Goal: Task Accomplishment & Management: Use online tool/utility

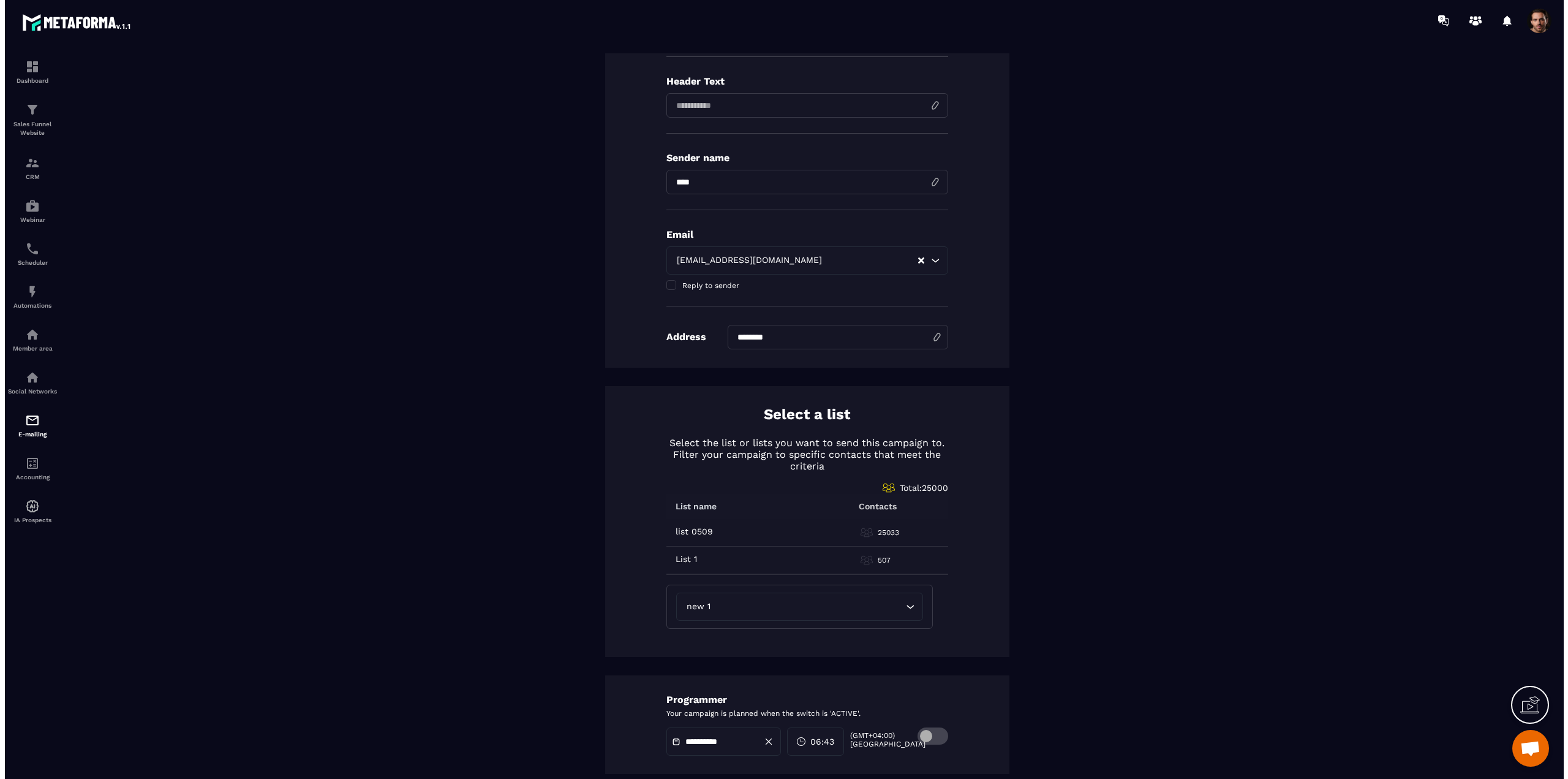
scroll to position [306, 0]
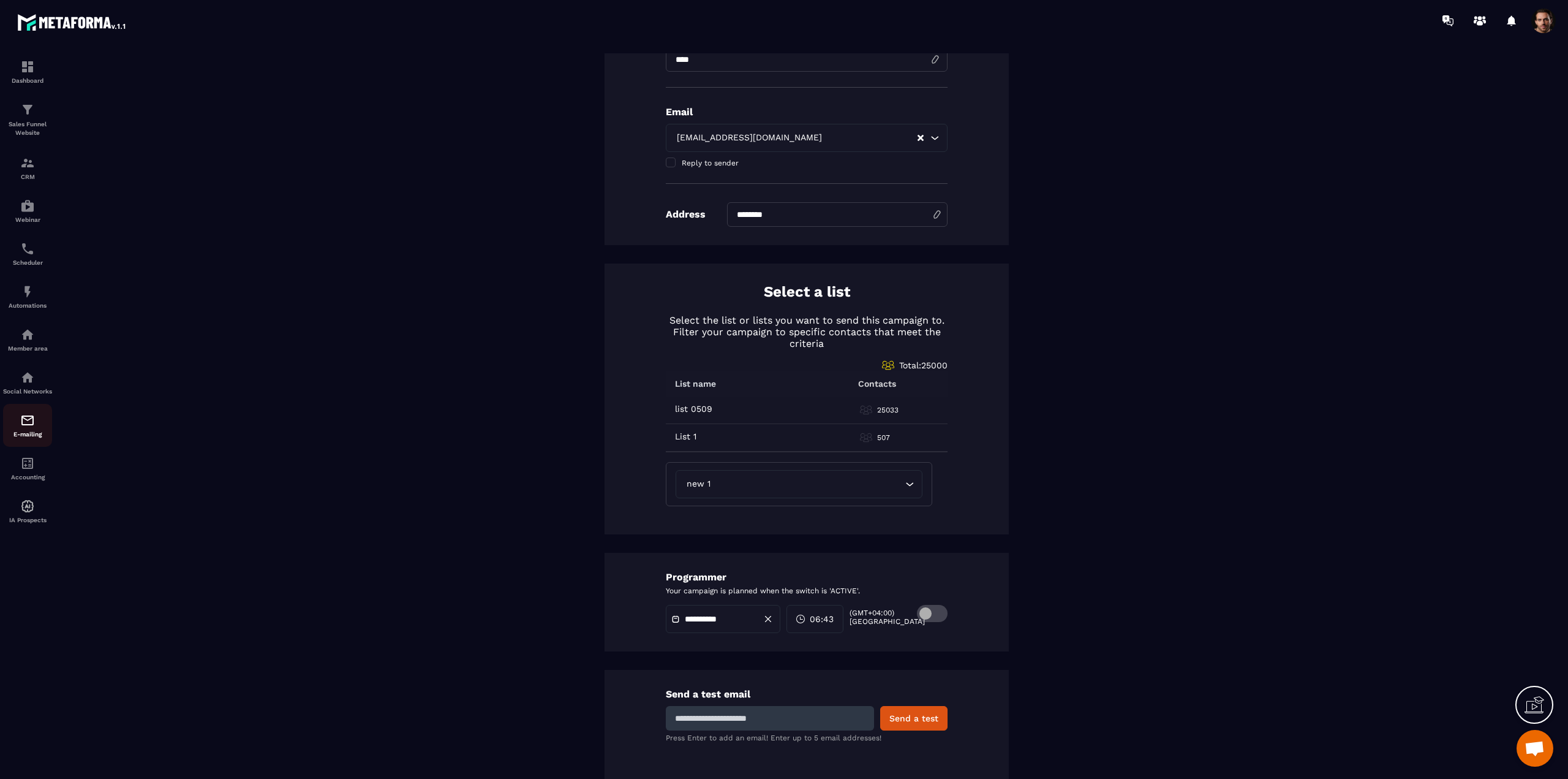
click at [33, 427] on img at bounding box center [27, 420] width 14 height 14
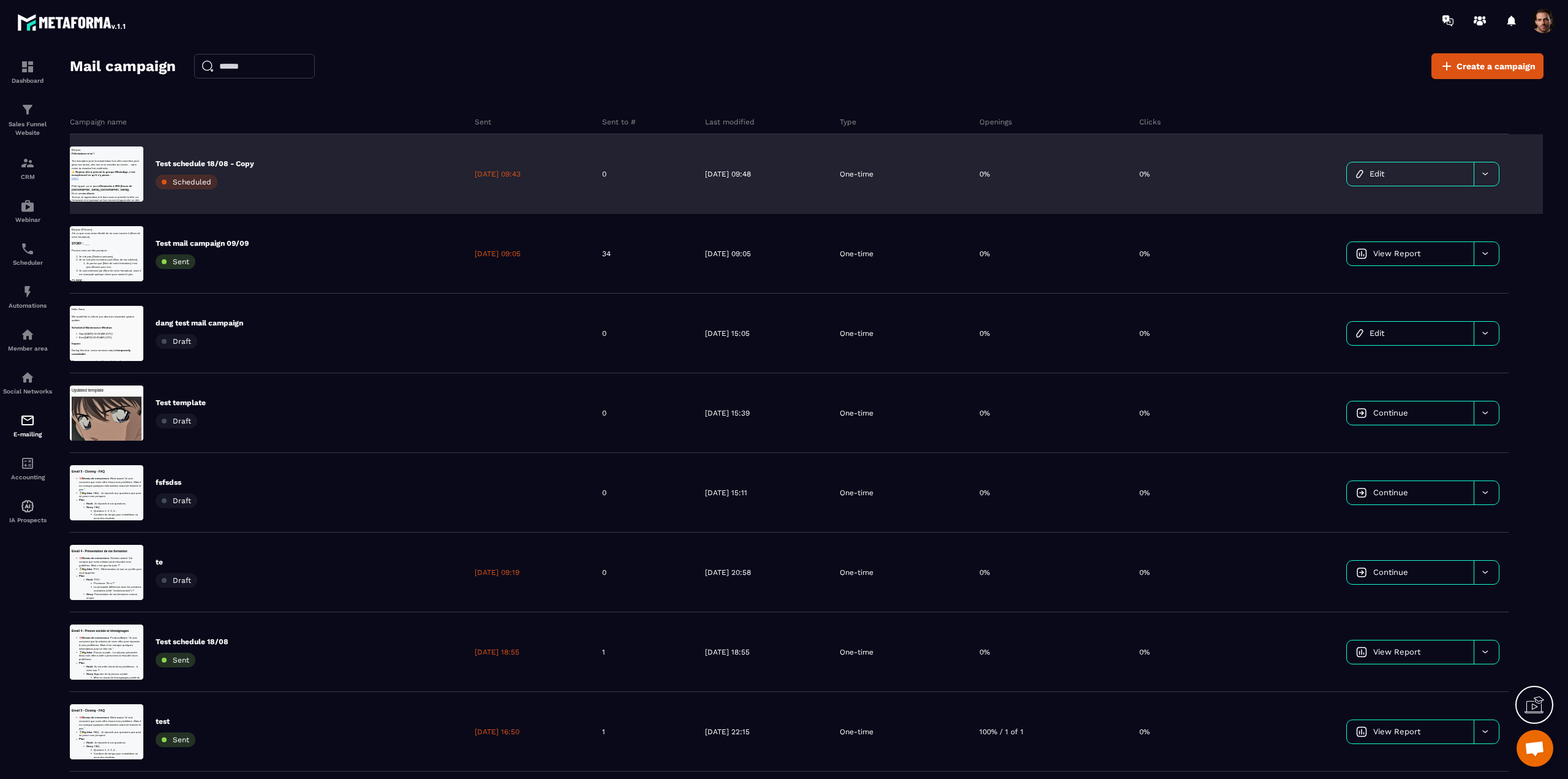
click at [388, 178] on div "Test schedule 18/08 - Copy Scheduled" at bounding box center [267, 174] width 395 height 80
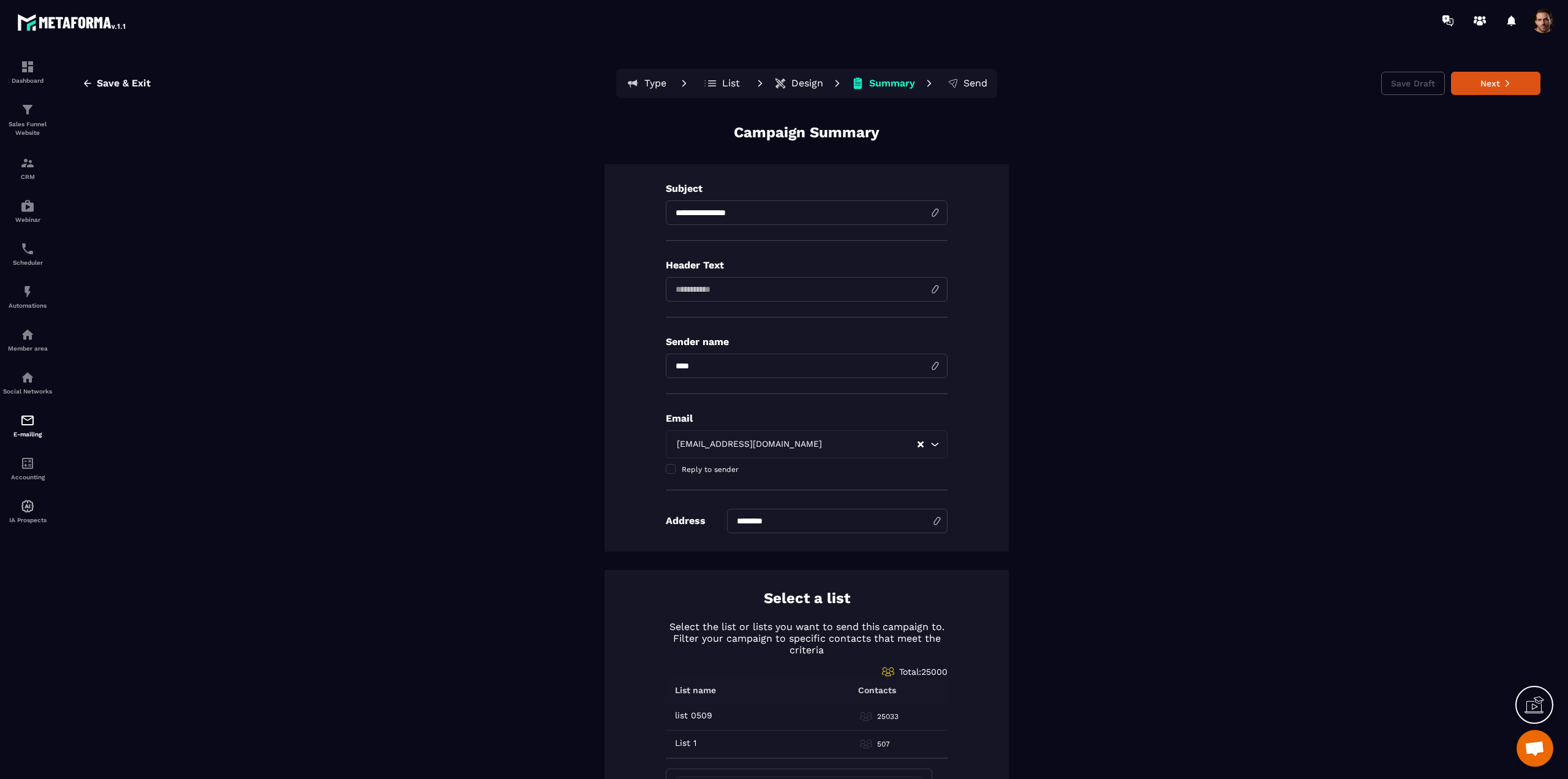
click at [727, 86] on p "List" at bounding box center [730, 83] width 18 height 12
